Goal: Information Seeking & Learning: Learn about a topic

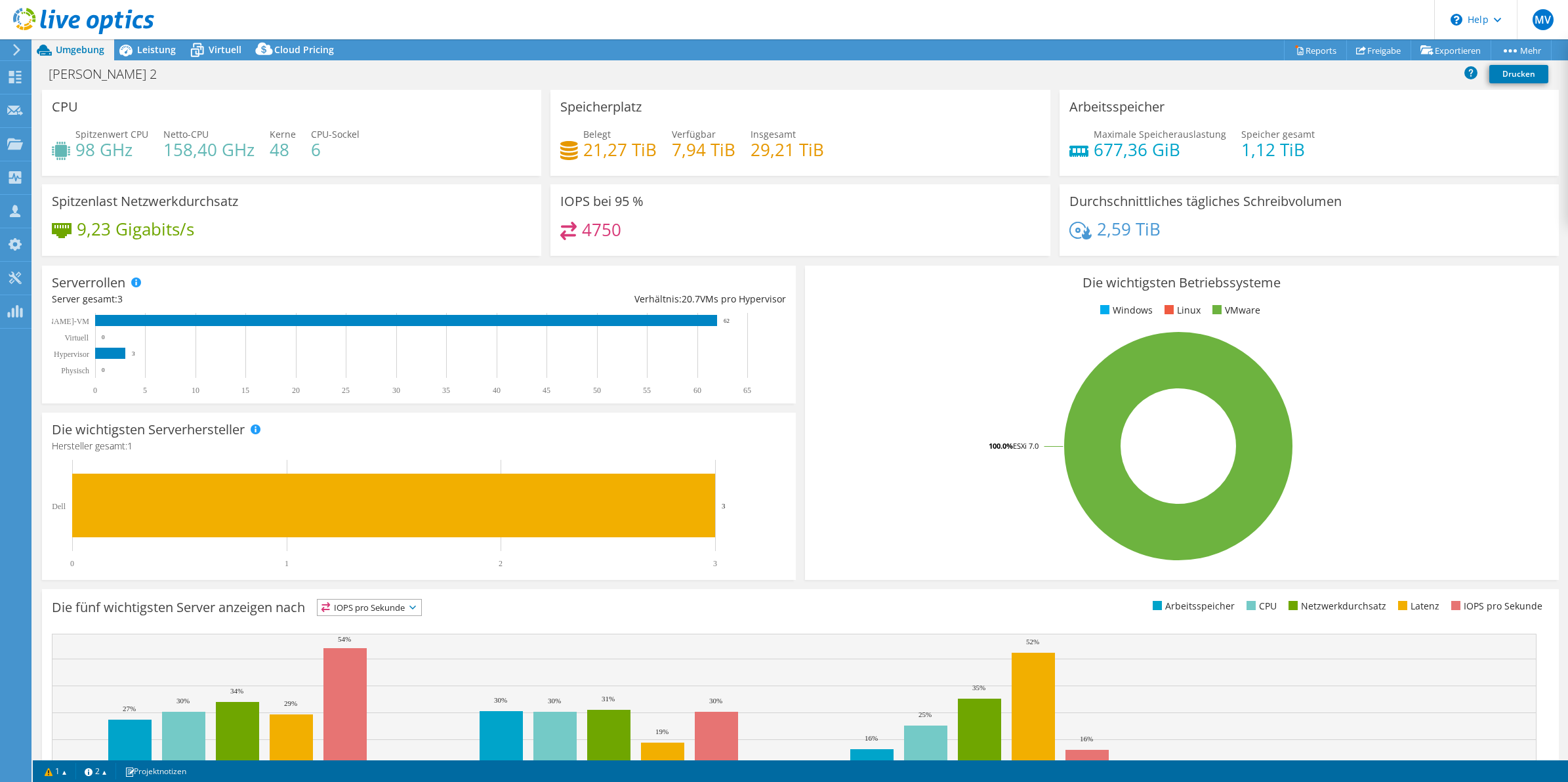
select select "EUFrankfurt"
select select "USD"
drag, startPoint x: 0, startPoint y: 0, endPoint x: 149, endPoint y: 54, distance: 158.5
click at [149, 54] on span "Leistung" at bounding box center [156, 49] width 39 height 13
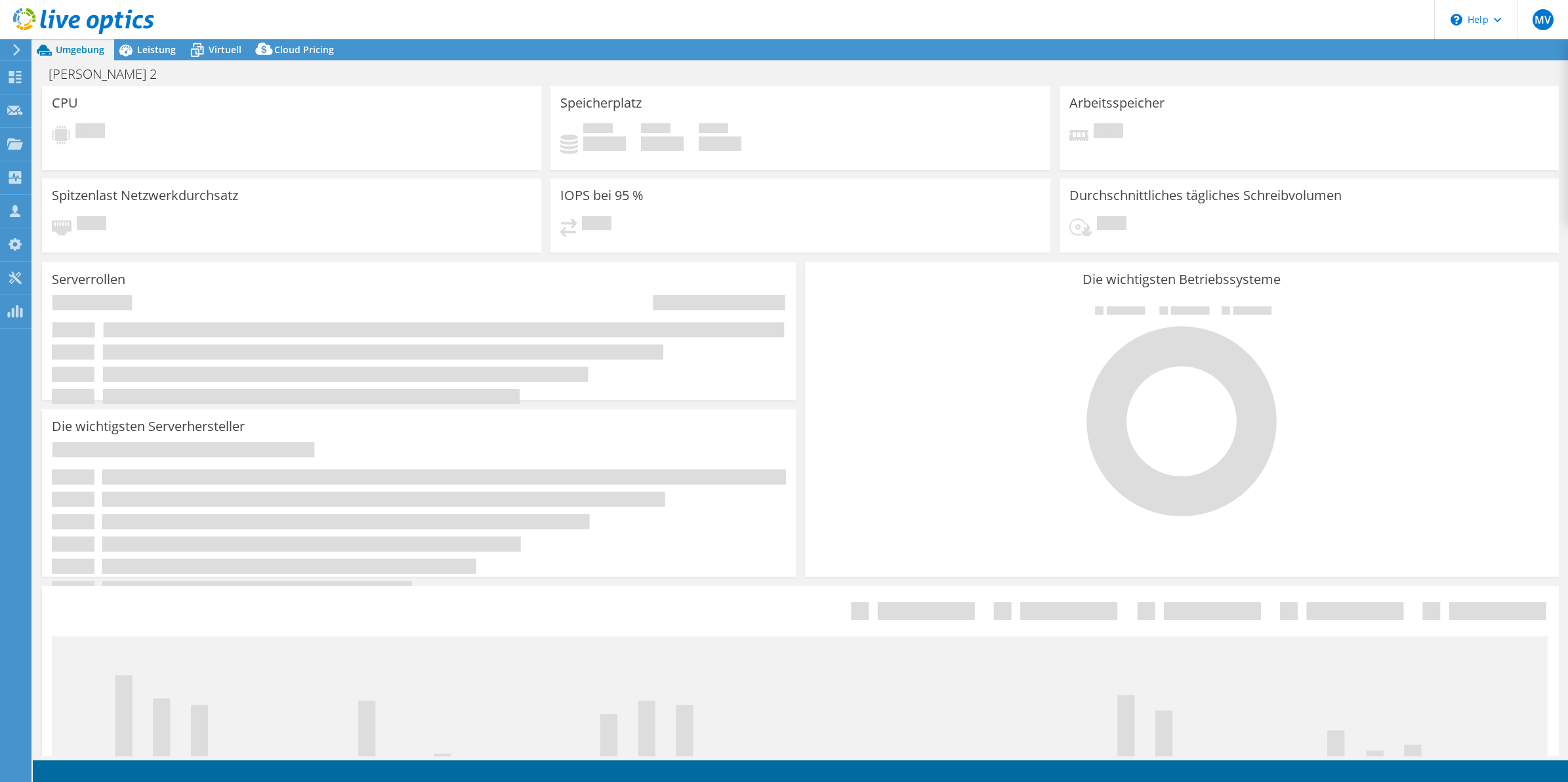
select select "EUFrankfurt"
select select "USD"
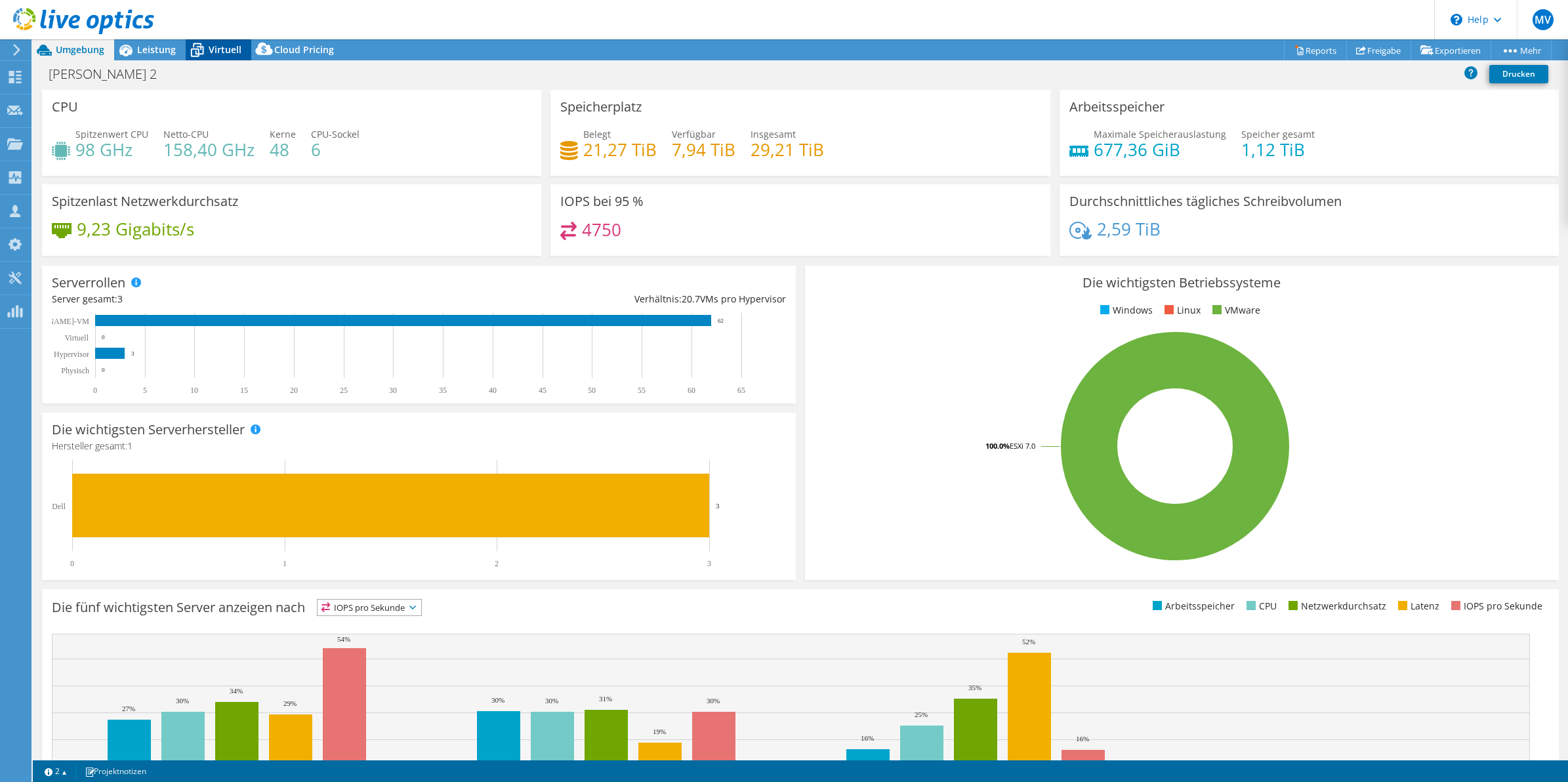
click at [216, 41] on div "Virtuell" at bounding box center [219, 49] width 65 height 21
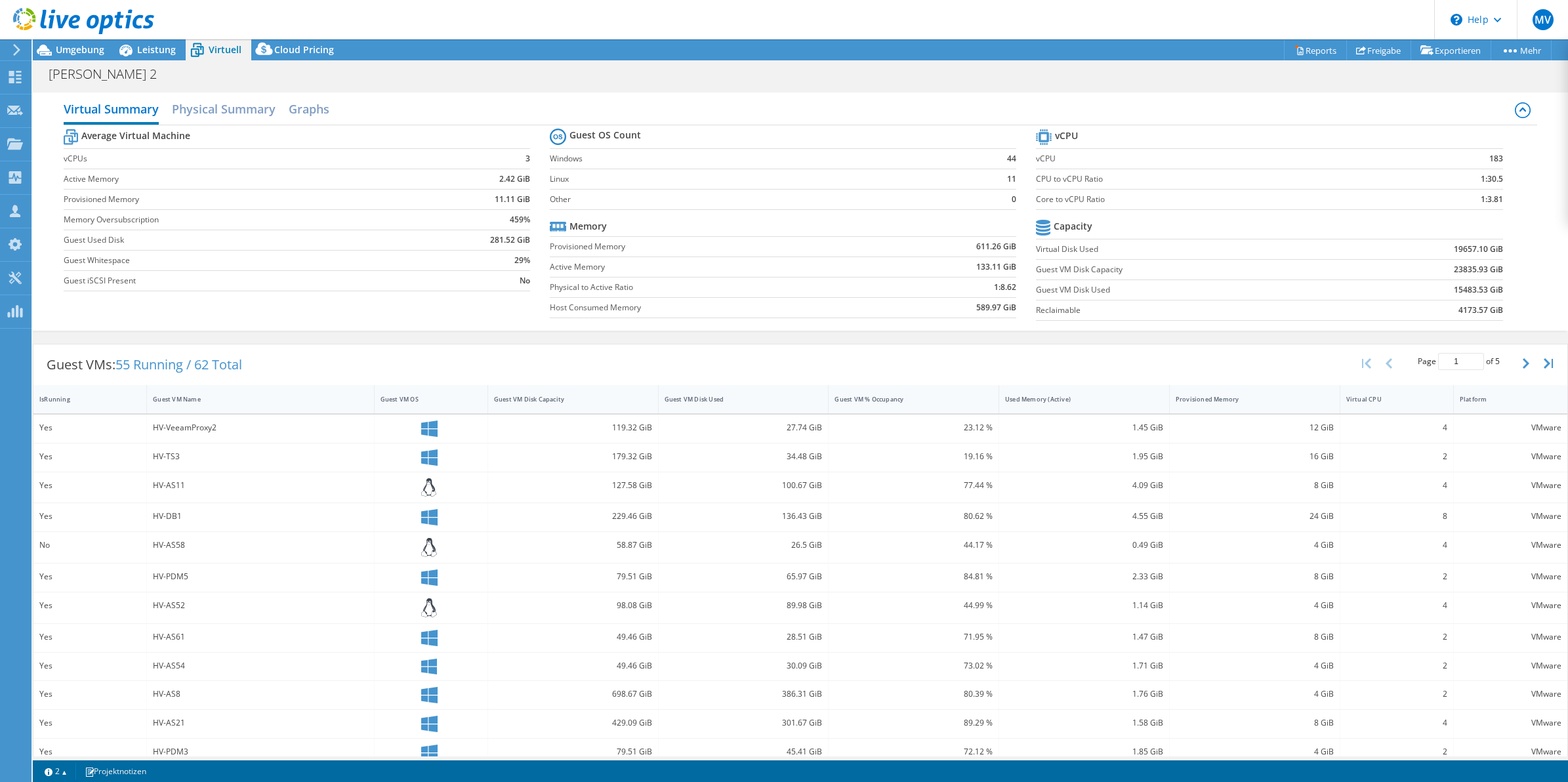
click at [786, 339] on div "Guest VMs: 55 Running / 62 Total Page 1 of 5 5 rows 10 rows 20 rows 25 rows 50 …" at bounding box center [800, 599] width 1535 height 524
click at [152, 39] on div at bounding box center [77, 22] width 154 height 44
click at [152, 47] on span "Leistung" at bounding box center [156, 49] width 39 height 13
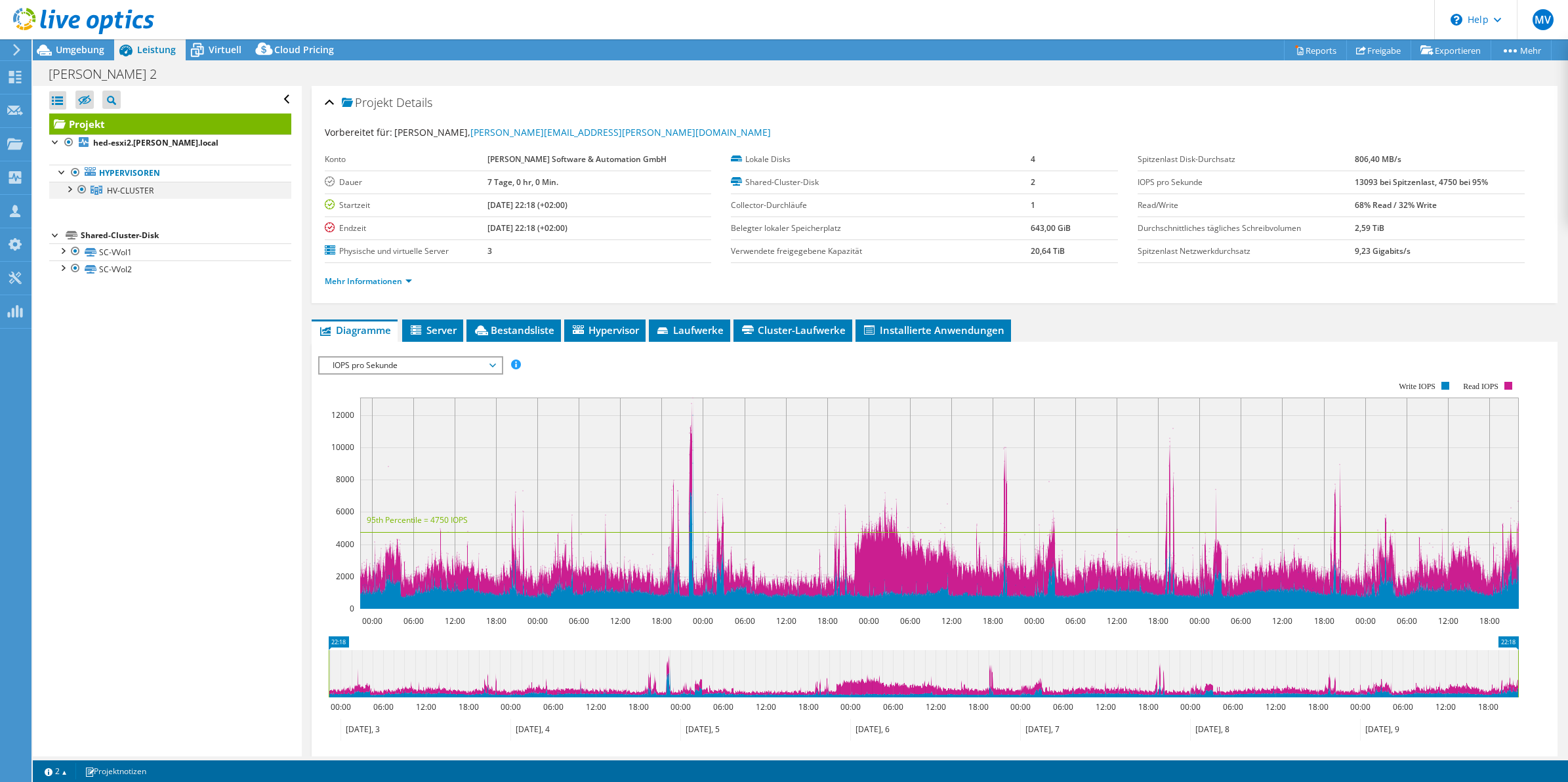
click at [69, 191] on div at bounding box center [69, 188] width 13 height 13
click at [107, 212] on icon at bounding box center [103, 208] width 11 height 9
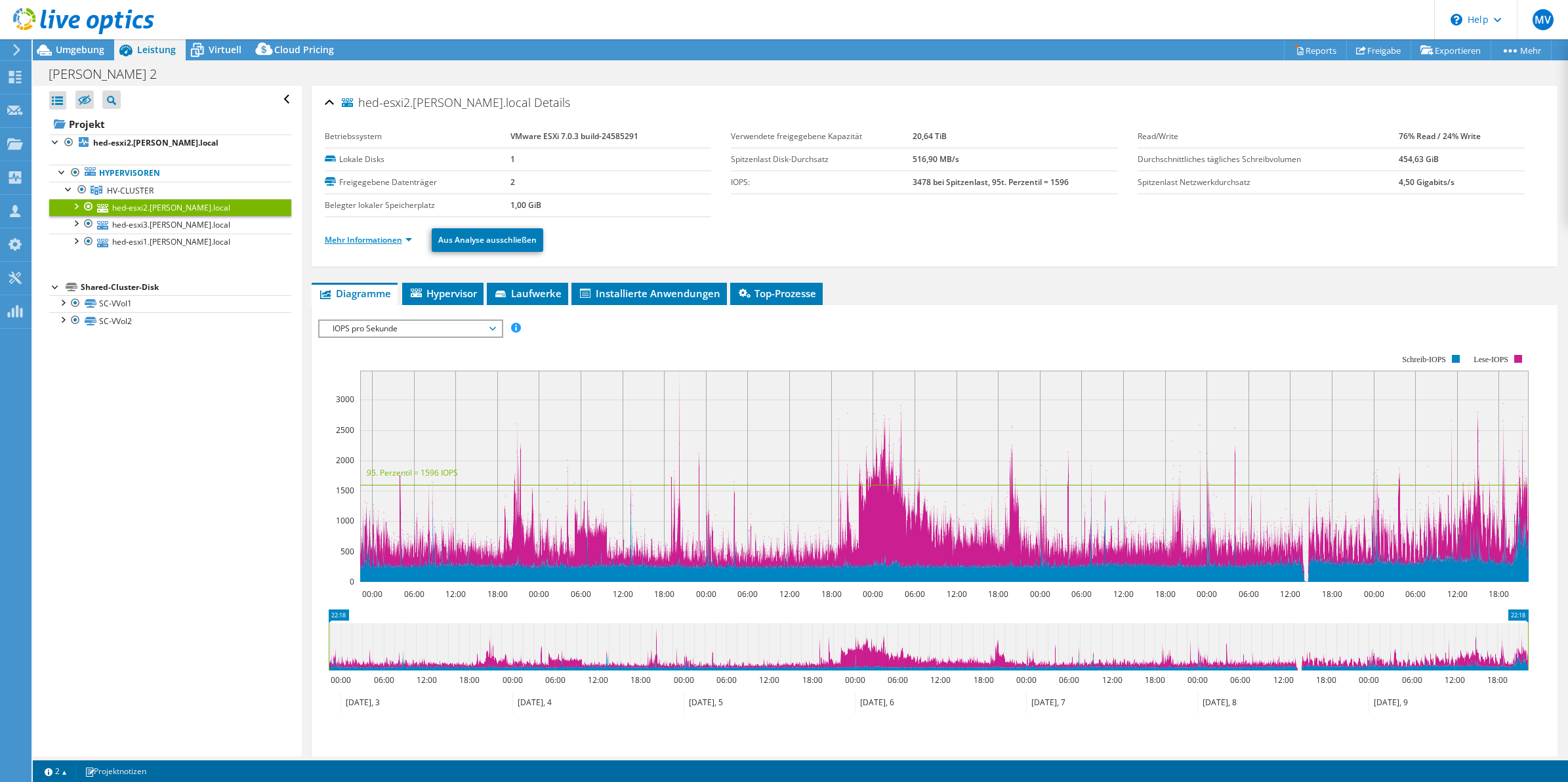
click at [399, 239] on link "Mehr Informationen" at bounding box center [368, 240] width 87 height 11
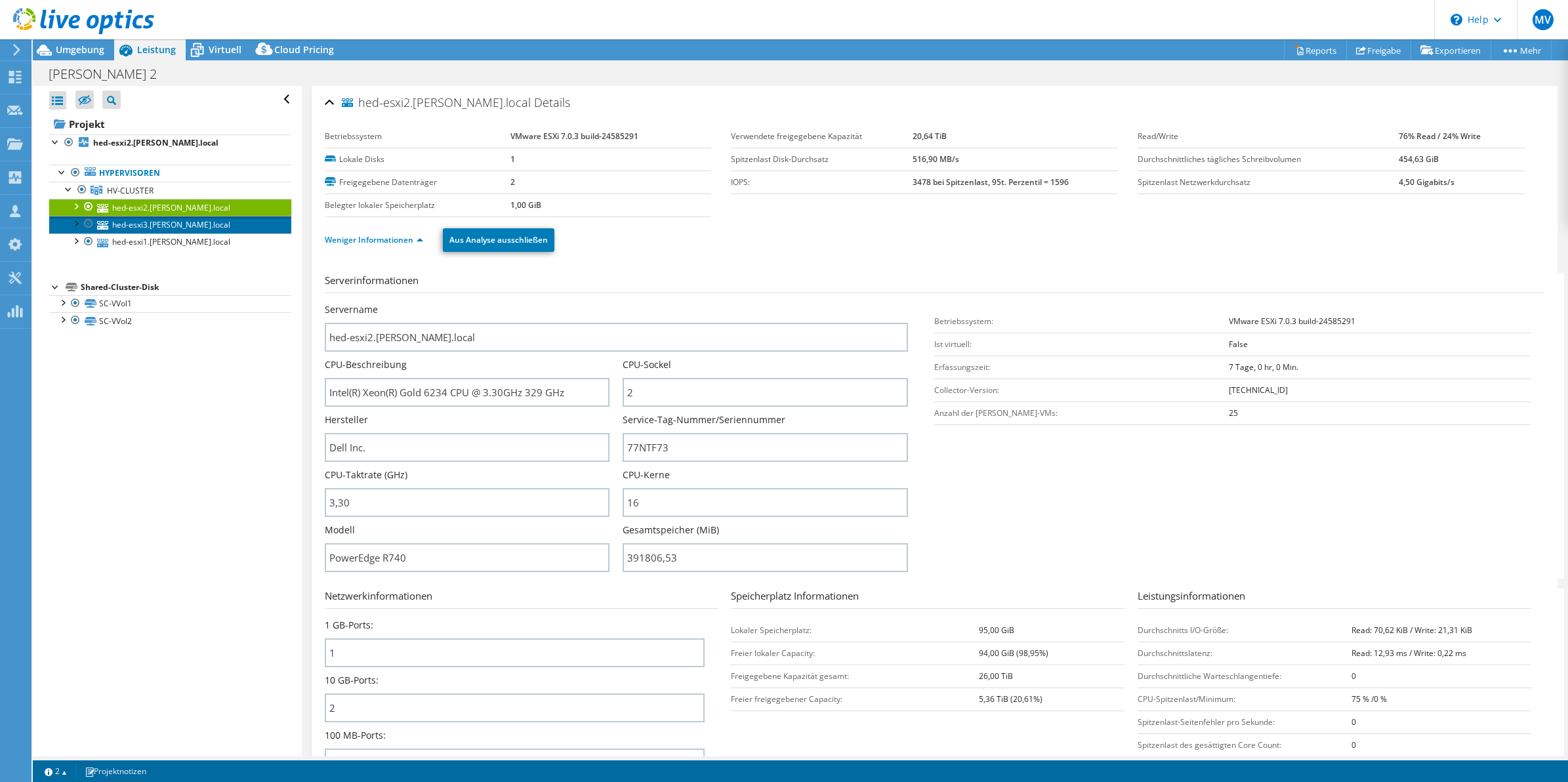
click at [119, 225] on link "hed-esxi3.[PERSON_NAME].local" at bounding box center [171, 224] width 242 height 17
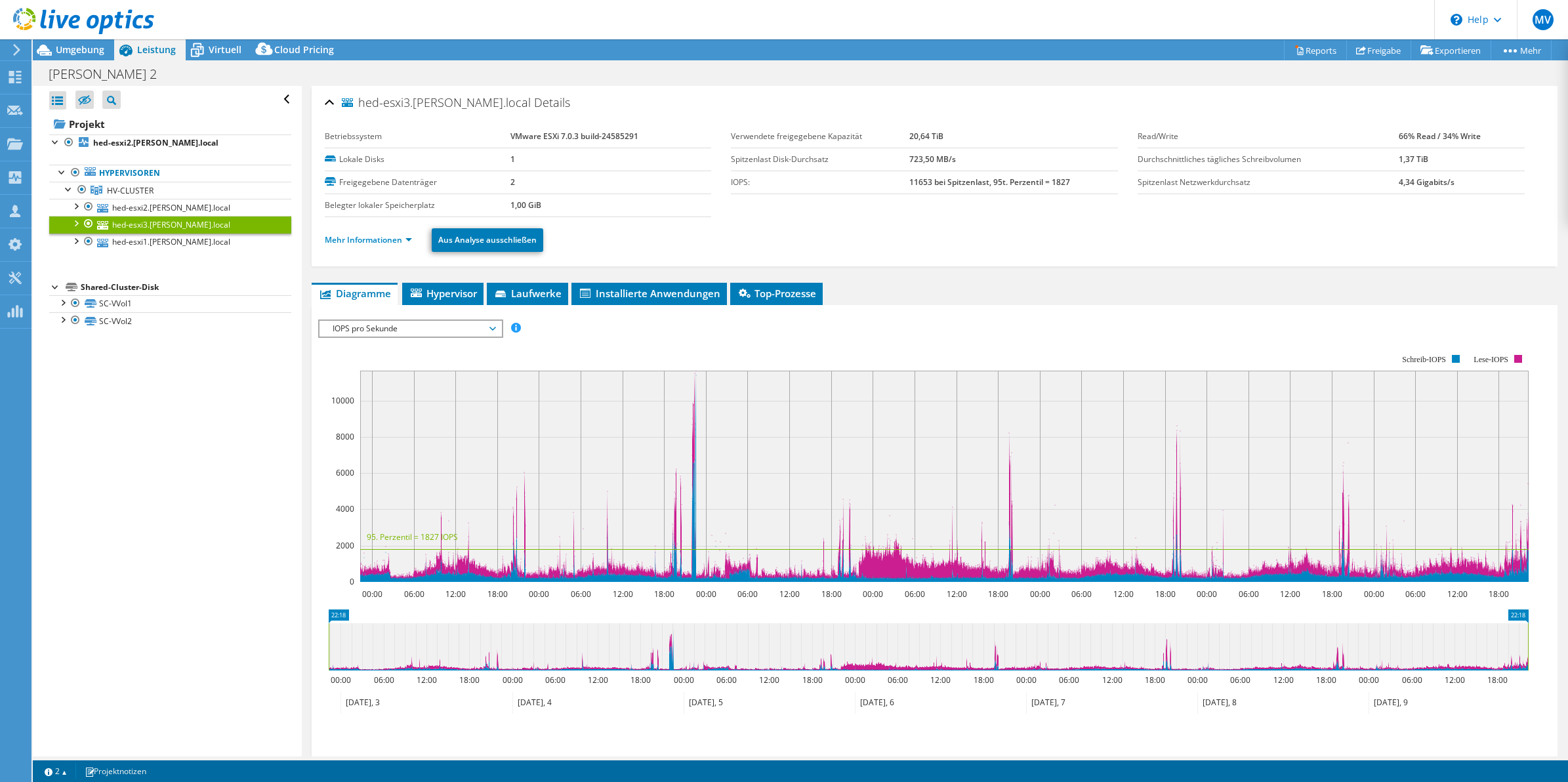
click at [364, 231] on ul "Mehr Informationen Aus Analyse ausschließen" at bounding box center [934, 239] width 1219 height 27
click at [365, 239] on link "Mehr Informationen" at bounding box center [368, 240] width 87 height 11
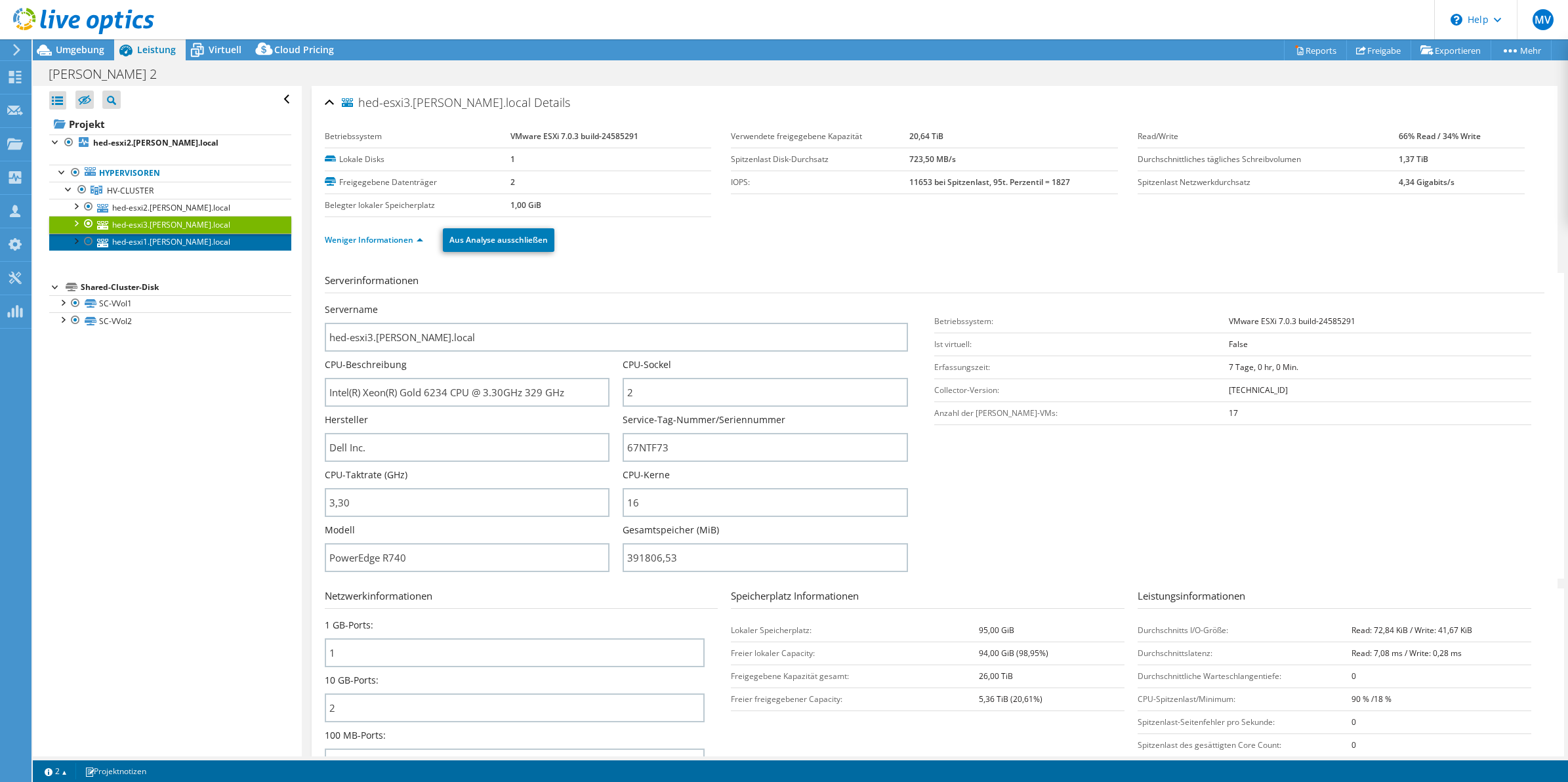
click at [175, 247] on link "hed-esxi1.[PERSON_NAME].local" at bounding box center [171, 242] width 242 height 17
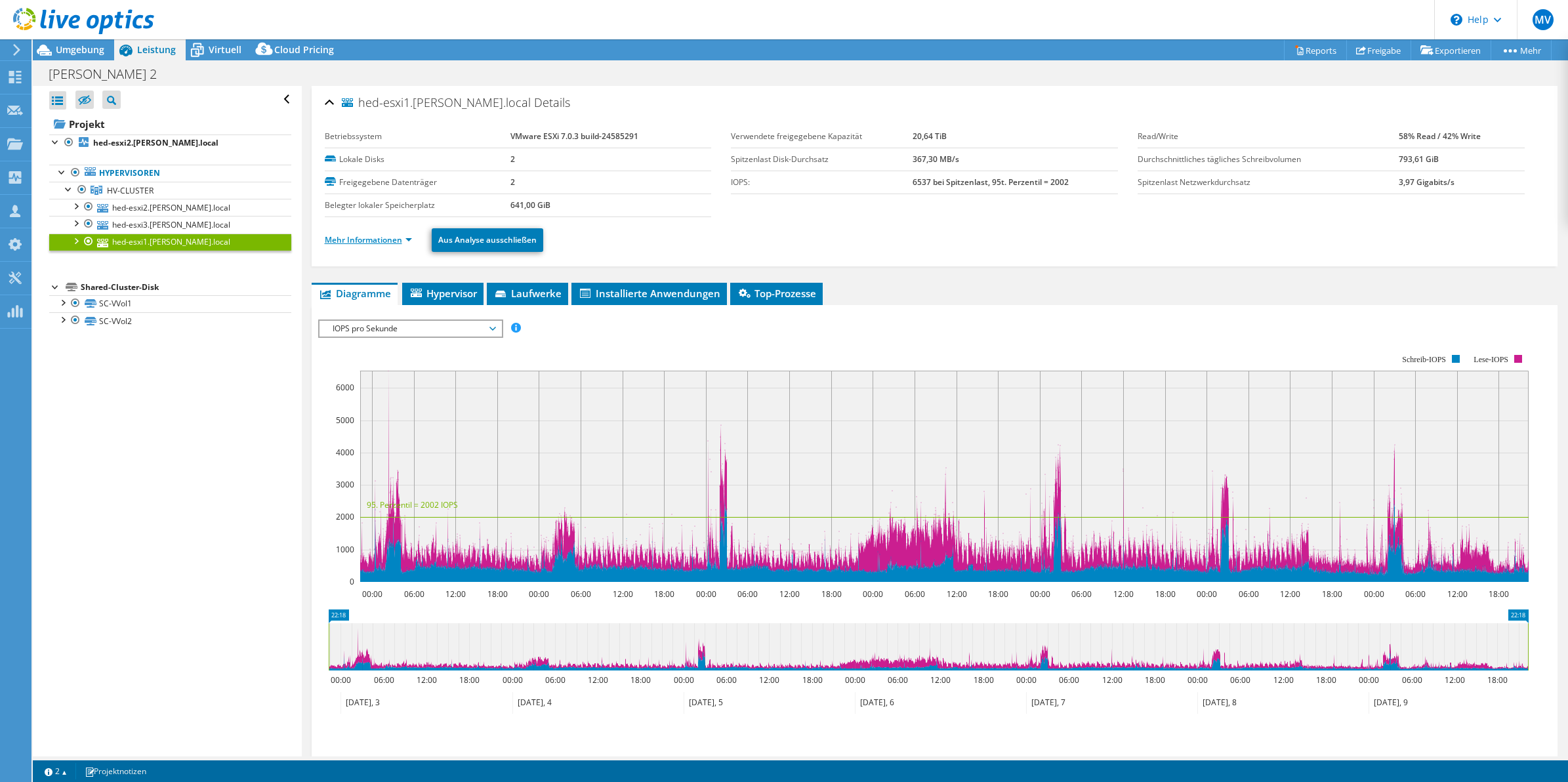
click at [392, 240] on link "Mehr Informationen" at bounding box center [368, 240] width 87 height 11
